Goal: Information Seeking & Learning: Compare options

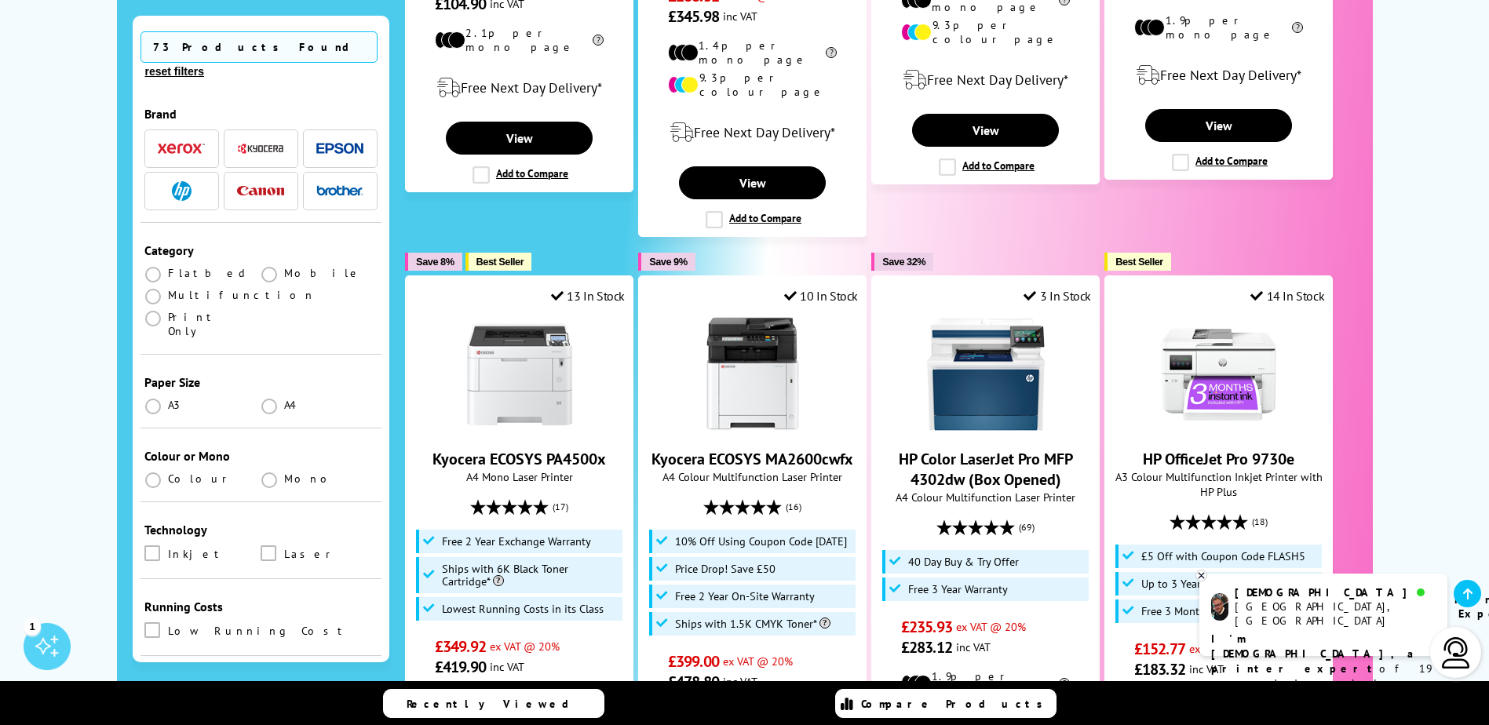
scroll to position [863, 0]
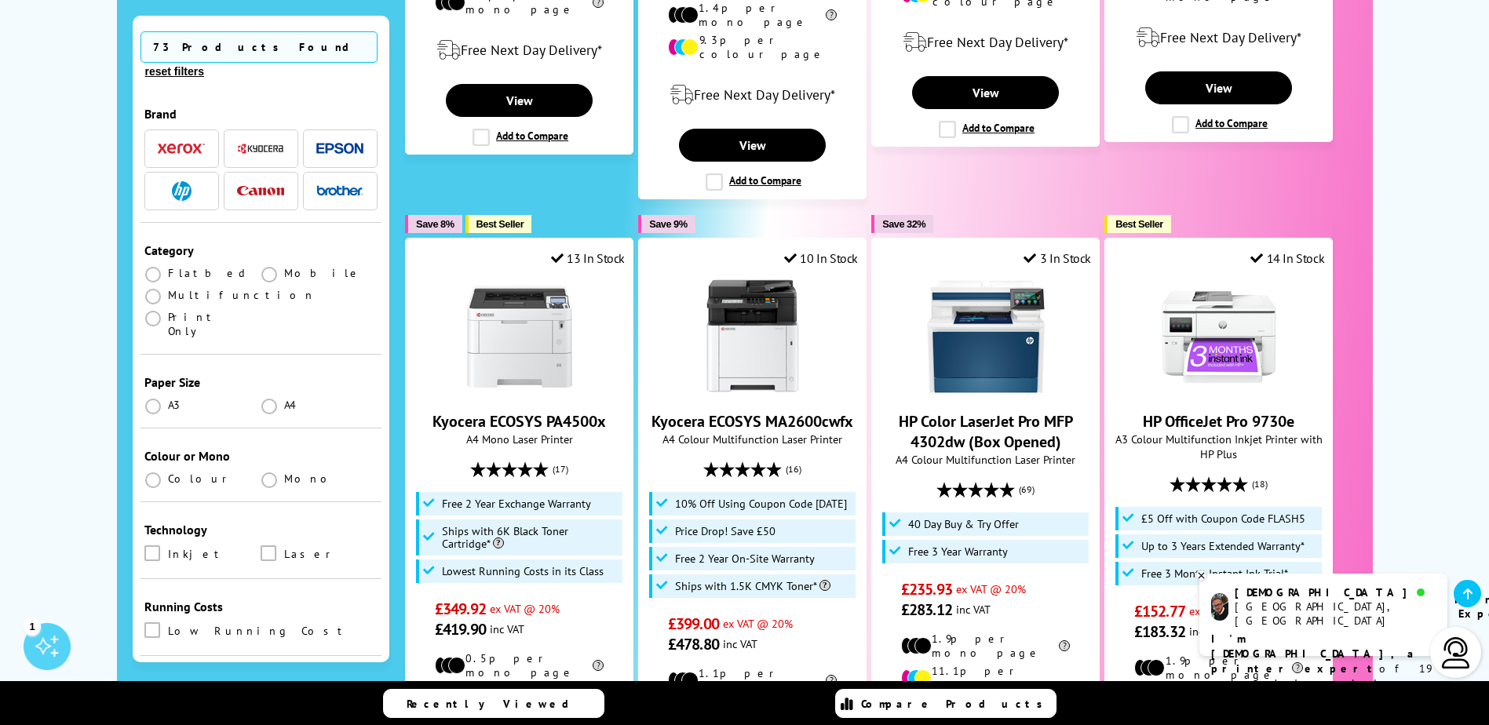
click at [331, 185] on img "button" at bounding box center [339, 190] width 47 height 11
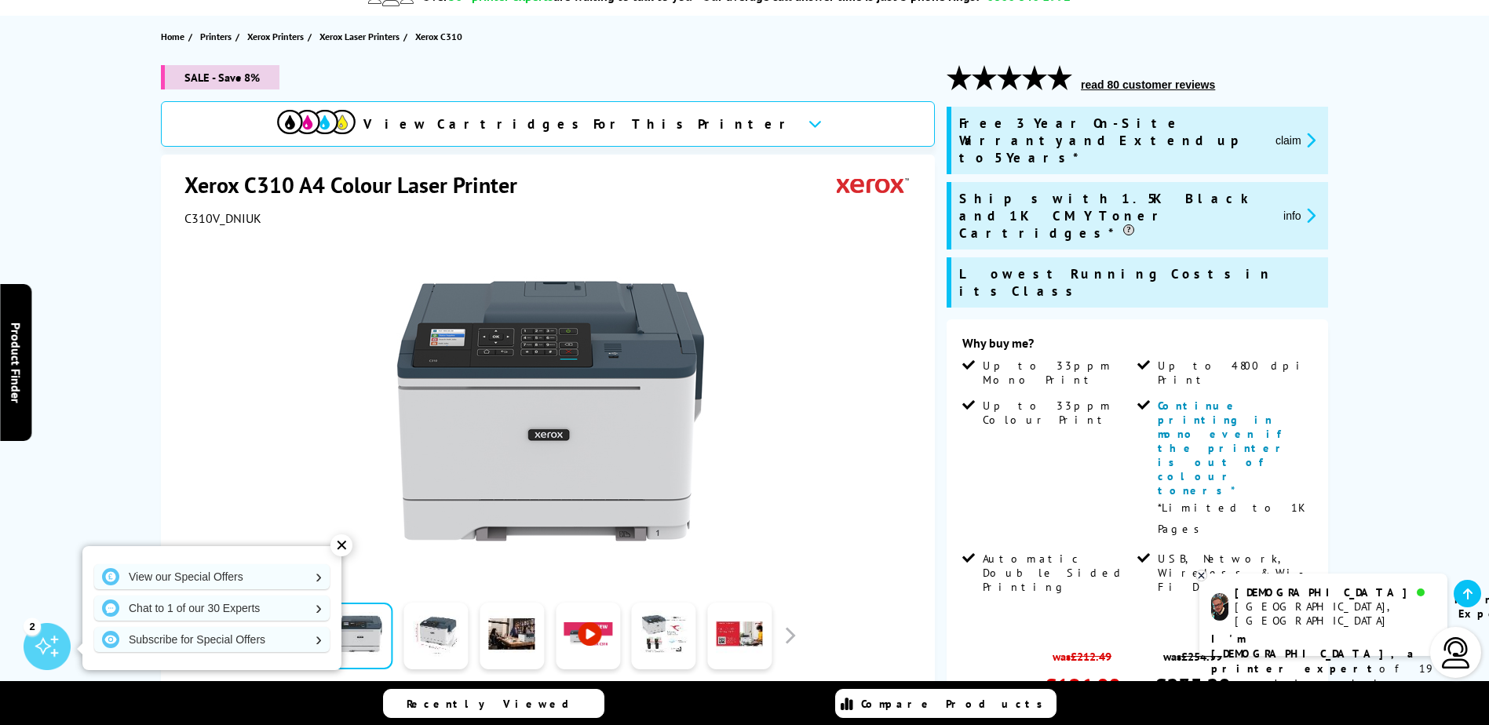
scroll to position [235, 0]
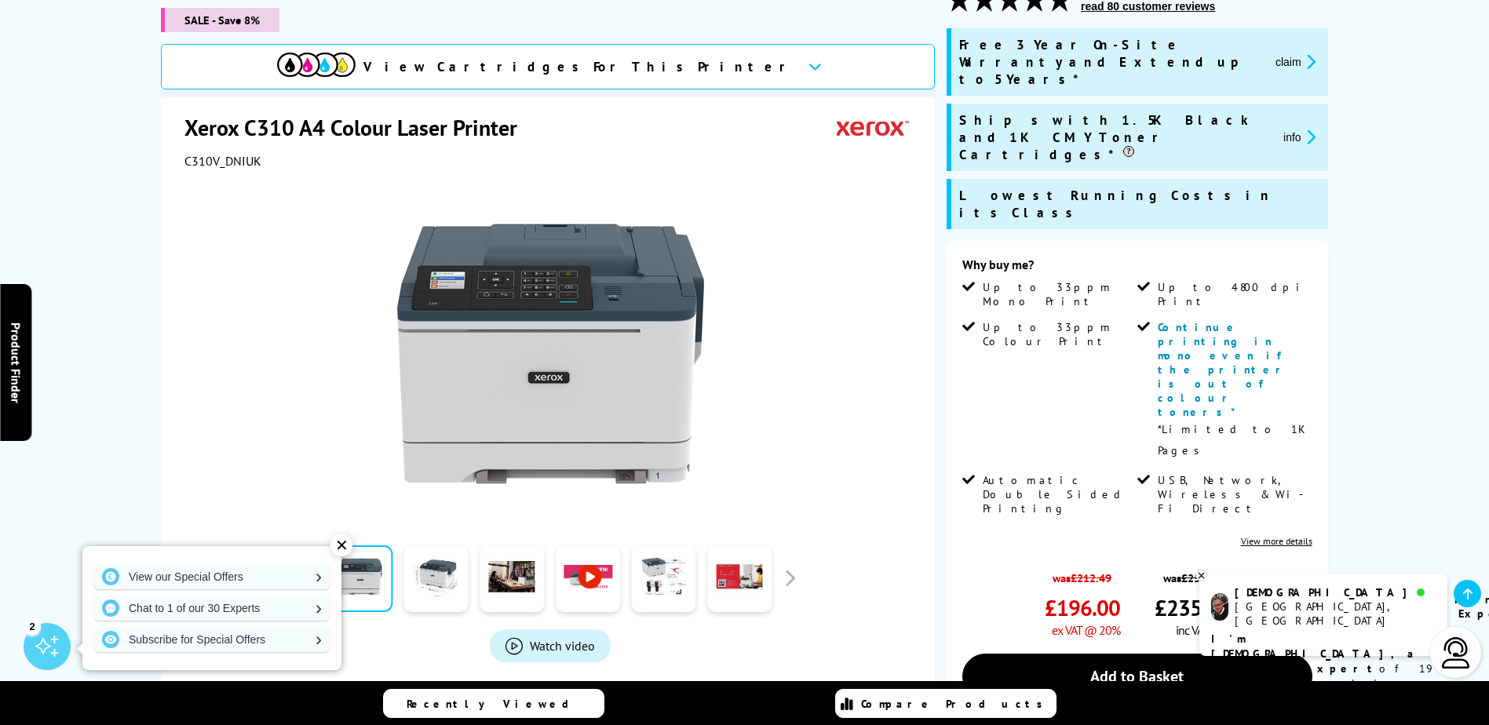
click at [1295, 535] on link "View more details" at bounding box center [1276, 541] width 71 height 12
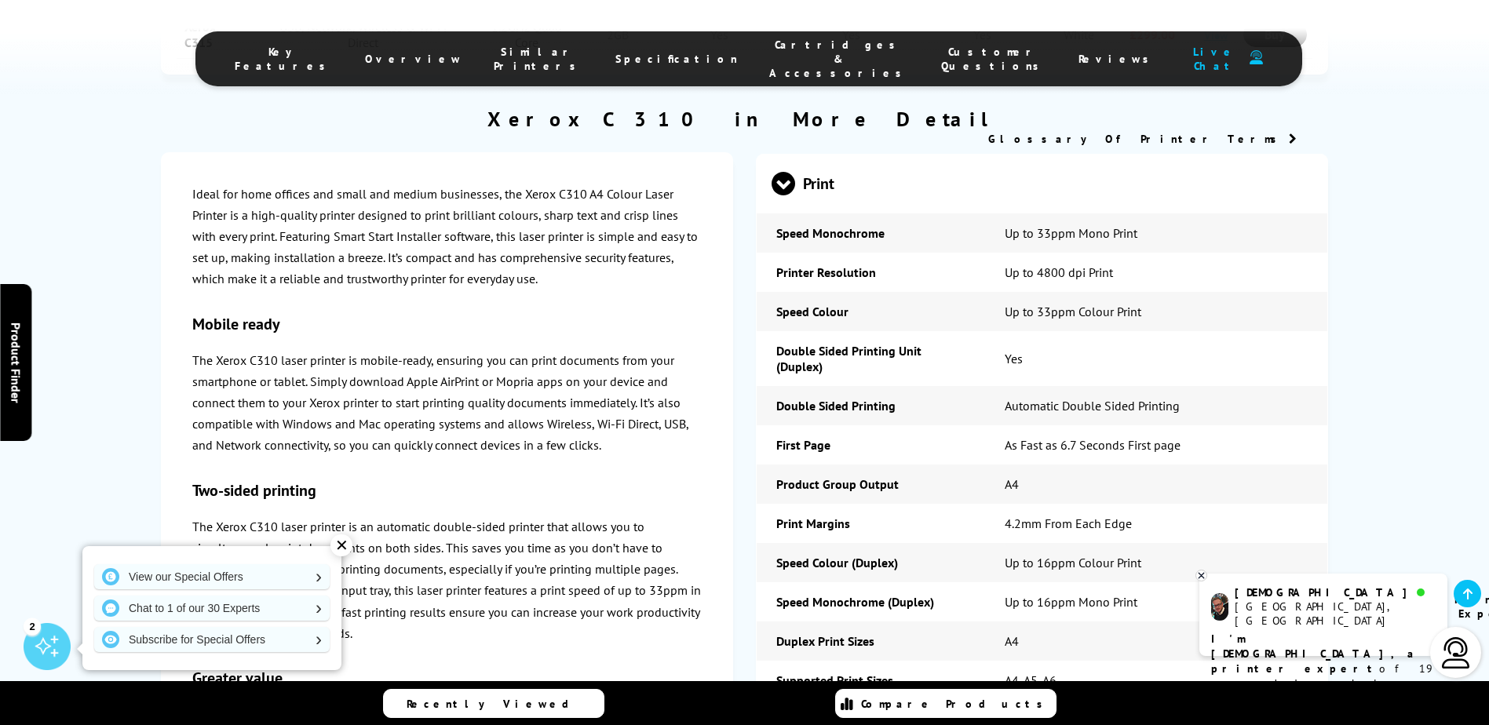
scroll to position [3615, 0]
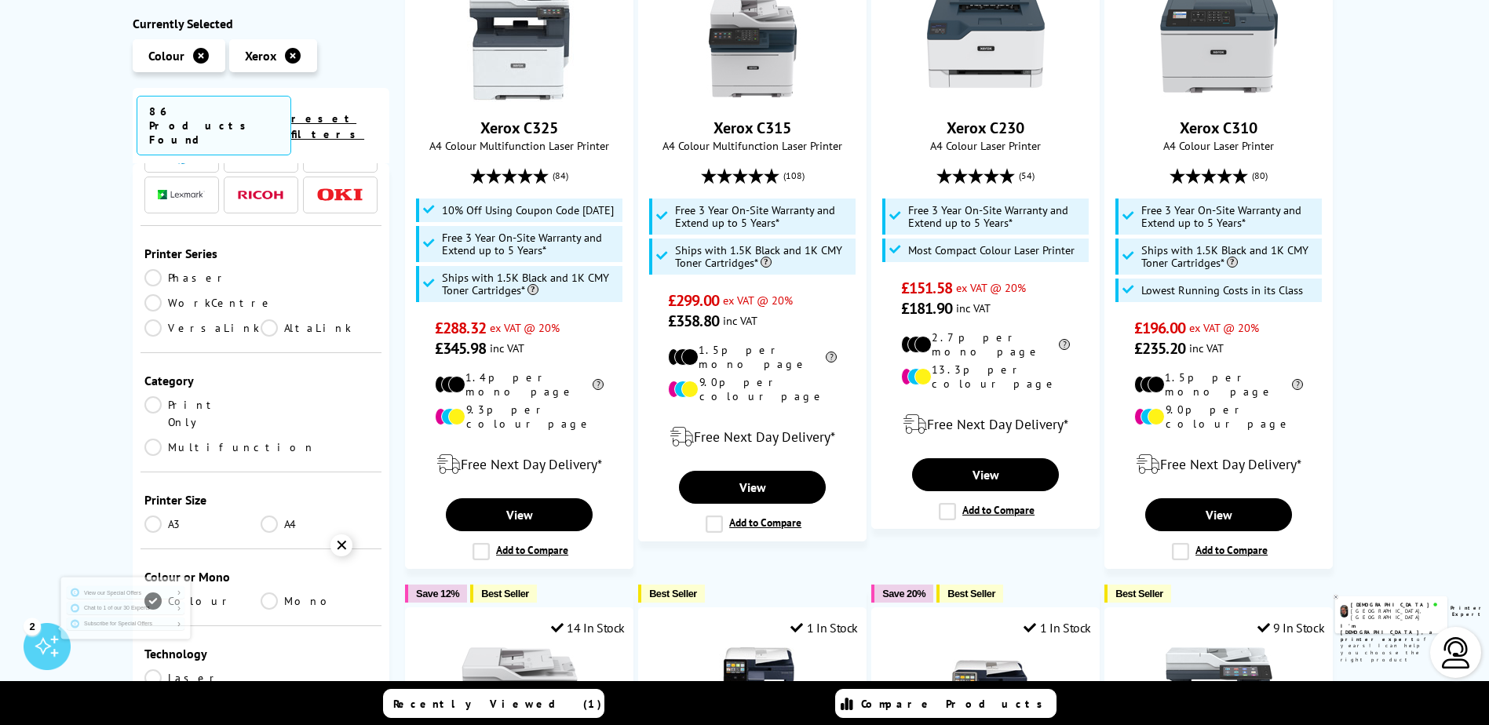
scroll to position [157, 0]
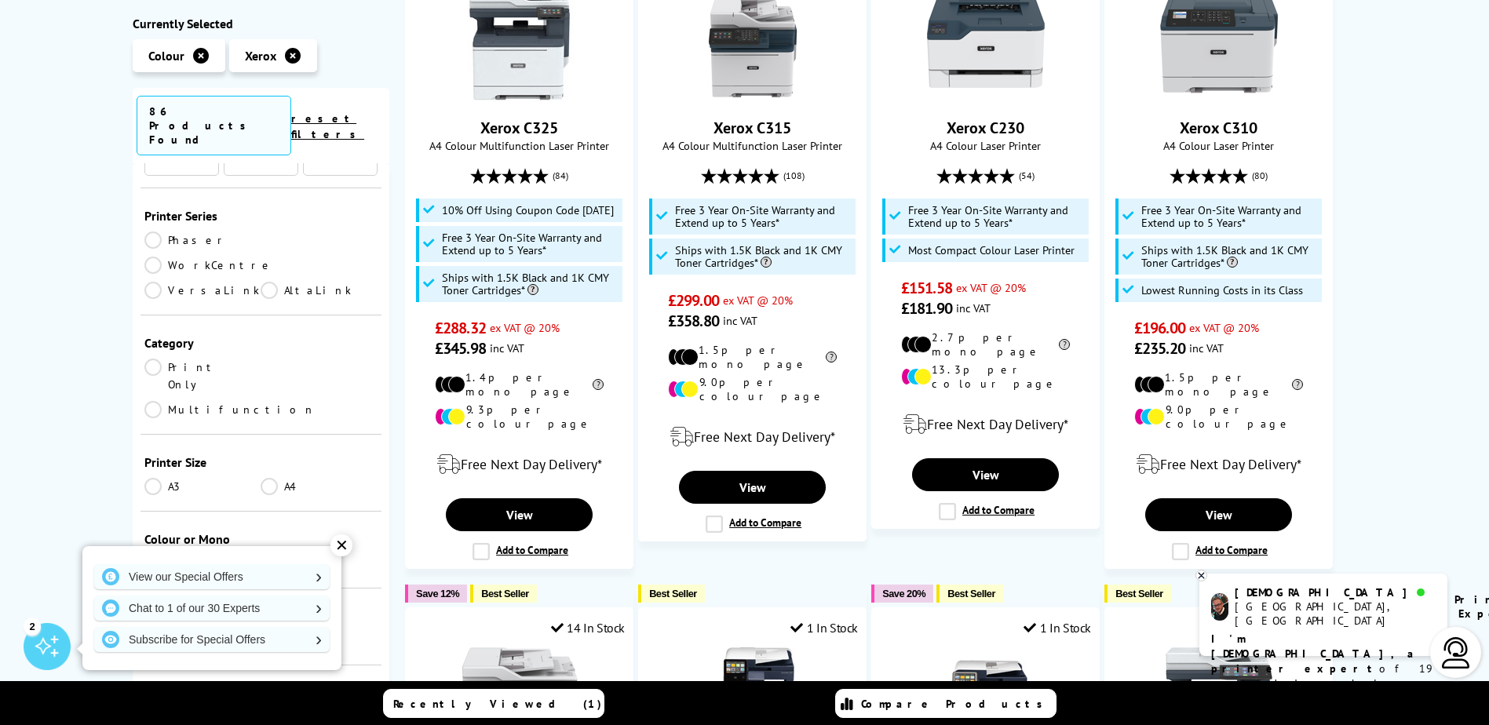
click at [269, 401] on link "Multifunction" at bounding box center [229, 409] width 171 height 17
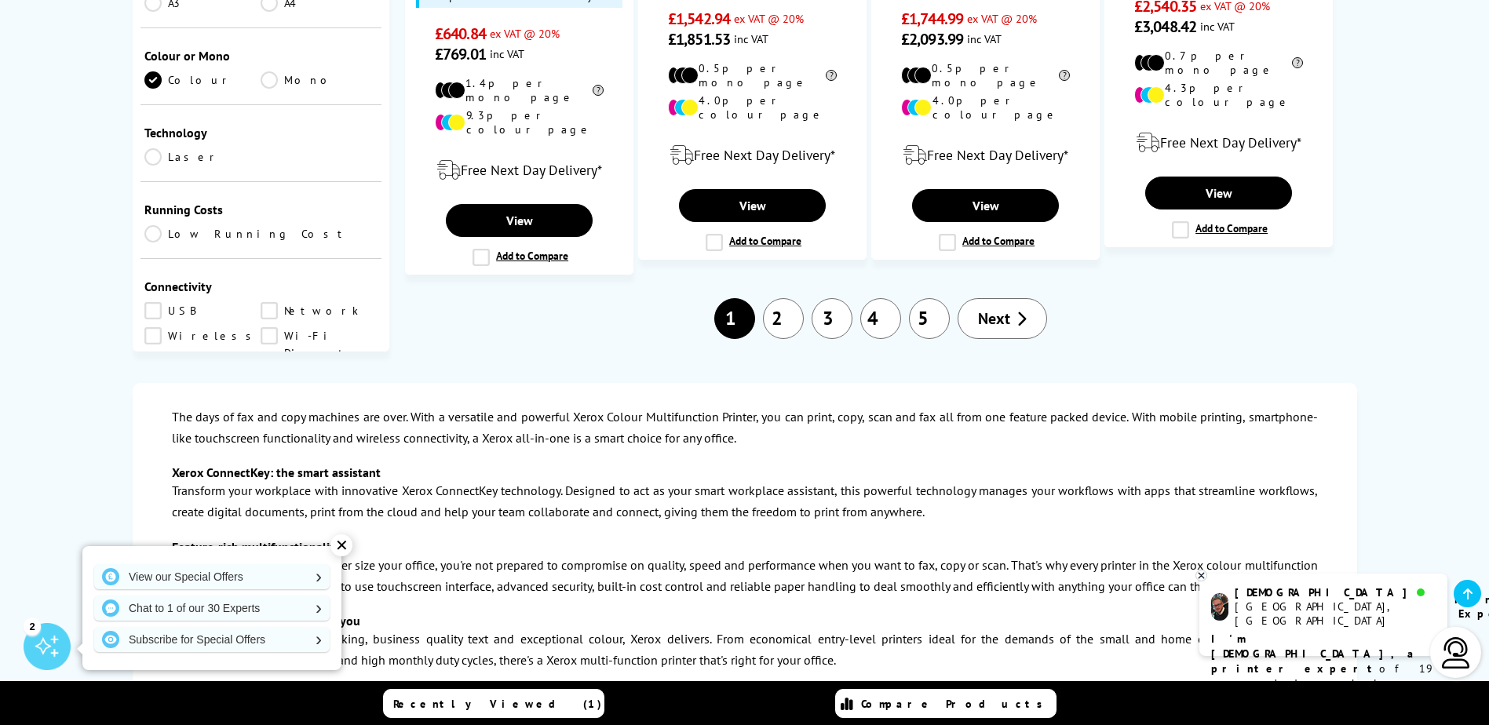
scroll to position [2198, 0]
